Goal: Task Accomplishment & Management: Manage account settings

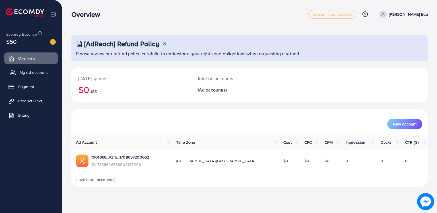
click at [50, 73] on link "My ad accounts" at bounding box center [30, 72] width 53 height 11
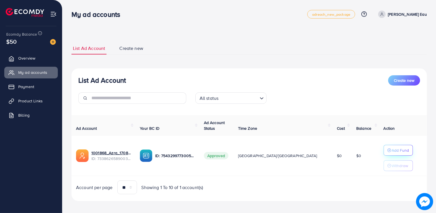
click at [392, 149] on p "Add Fund" at bounding box center [400, 150] width 17 height 7
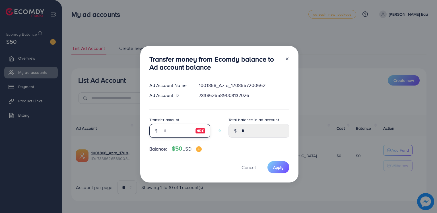
click at [170, 130] on input "number" at bounding box center [176, 131] width 28 height 14
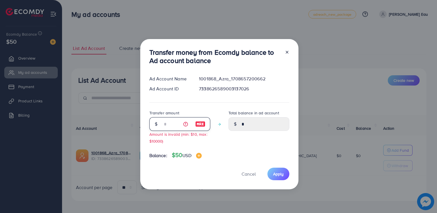
type input "**"
type input "*****"
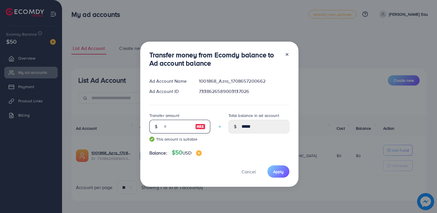
type input "*"
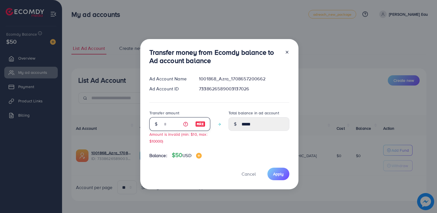
type input "****"
type input "**"
type input "*****"
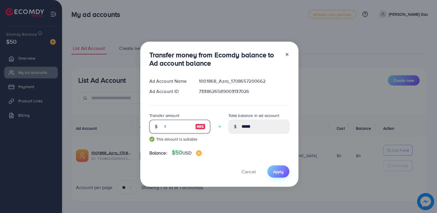
type input "**"
click at [285, 173] on button "Apply" at bounding box center [278, 171] width 22 height 12
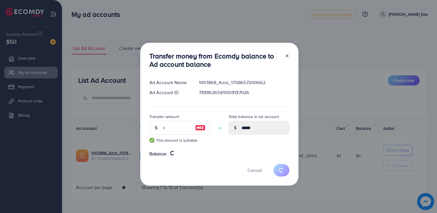
type input "*"
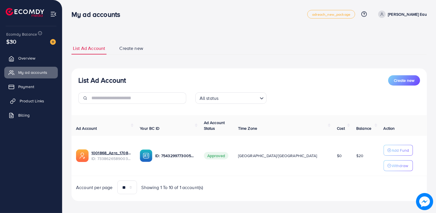
click at [30, 102] on span "Product Links" at bounding box center [32, 101] width 24 height 6
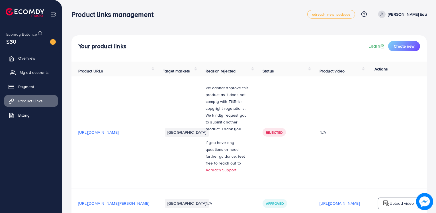
click at [34, 73] on span "My ad accounts" at bounding box center [34, 72] width 29 height 6
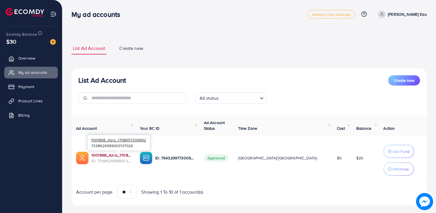
click at [118, 154] on link "1001868_Azra_1708657200662" at bounding box center [110, 155] width 39 height 6
click at [22, 99] on span "Product Links" at bounding box center [32, 101] width 24 height 6
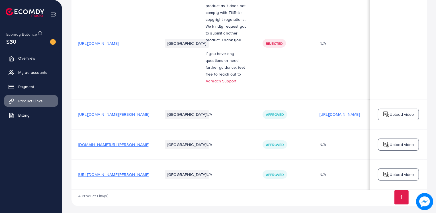
scroll to position [94, 0]
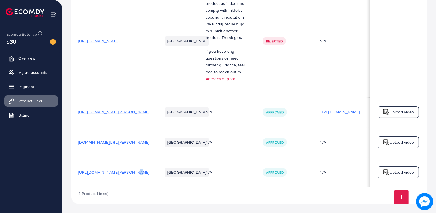
drag, startPoint x: 135, startPoint y: 169, endPoint x: 131, endPoint y: 168, distance: 5.0
click at [131, 169] on span "[URL][DOMAIN_NAME][PERSON_NAME]" at bounding box center [113, 172] width 71 height 6
drag, startPoint x: 238, startPoint y: 184, endPoint x: 272, endPoint y: 185, distance: 33.6
click at [269, 184] on tr "[URL][DOMAIN_NAME][PERSON_NAME] Pakistan N/A Approved N/A N/A Upload video" at bounding box center [275, 172] width 409 height 30
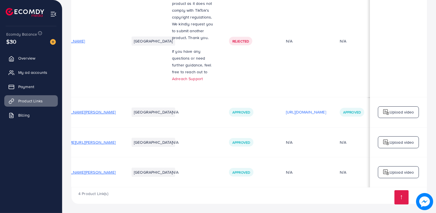
scroll to position [0, 39]
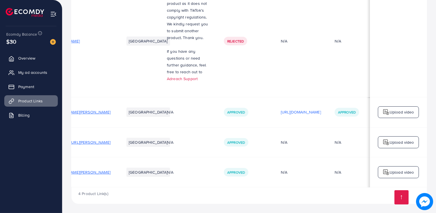
drag, startPoint x: 314, startPoint y: 185, endPoint x: 344, endPoint y: 180, distance: 29.9
click at [344, 180] on table "Product URLs Target markets Reason rejected Status Product video Status video A…" at bounding box center [237, 78] width 409 height 217
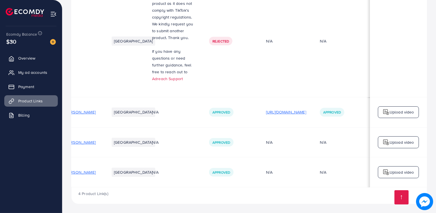
click at [268, 110] on p "[URL][DOMAIN_NAME]" at bounding box center [286, 111] width 40 height 7
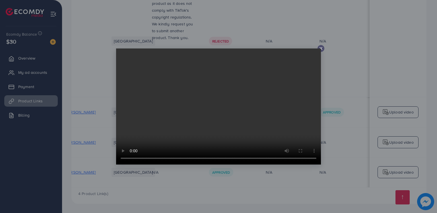
click at [321, 44] on div at bounding box center [218, 106] width 437 height 213
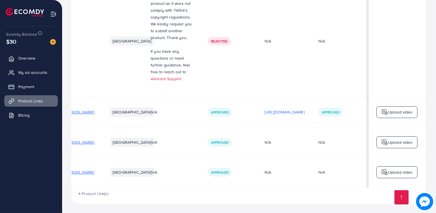
scroll to position [0, 96]
click at [399, 110] on p "Upload video" at bounding box center [401, 111] width 24 height 7
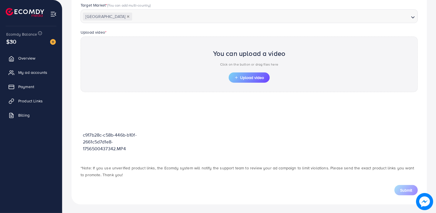
click at [118, 147] on p "c917b28c-c58b-446b-b10f-2661c5d7d1e8-1756500437342.MP4" at bounding box center [110, 141] width 54 height 20
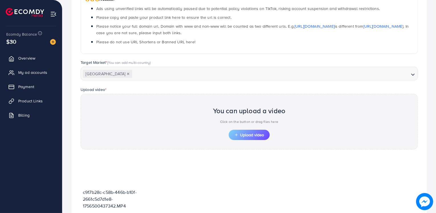
scroll to position [114, 0]
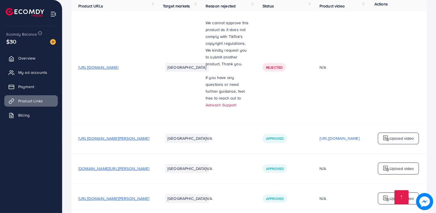
scroll to position [94, 0]
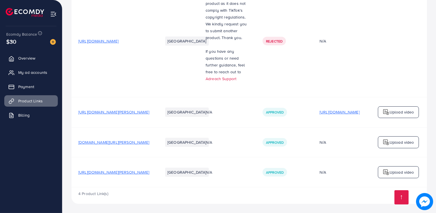
click at [348, 108] on p "[URL][DOMAIN_NAME]" at bounding box center [339, 111] width 40 height 7
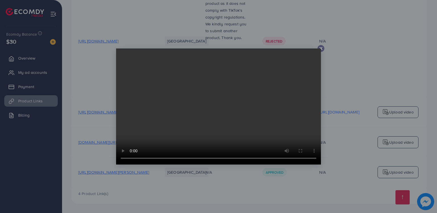
click at [318, 47] on div at bounding box center [321, 48] width 7 height 7
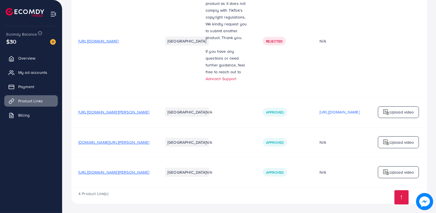
drag, startPoint x: 165, startPoint y: 170, endPoint x: 91, endPoint y: 173, distance: 74.0
click at [108, 172] on td "[URL][DOMAIN_NAME][PERSON_NAME]" at bounding box center [113, 172] width 85 height 30
click at [90, 173] on span "[URL][DOMAIN_NAME][PERSON_NAME]" at bounding box center [113, 172] width 71 height 6
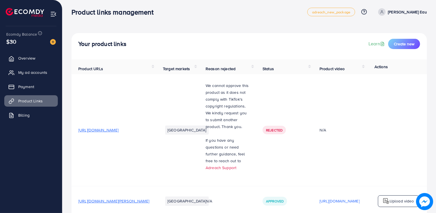
scroll to position [0, 0]
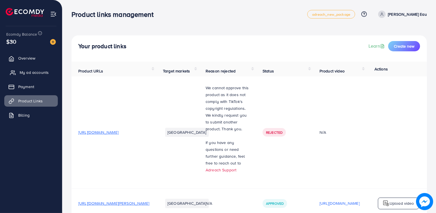
click at [33, 75] on span "My ad accounts" at bounding box center [34, 72] width 29 height 6
